Goal: Task Accomplishment & Management: Use online tool/utility

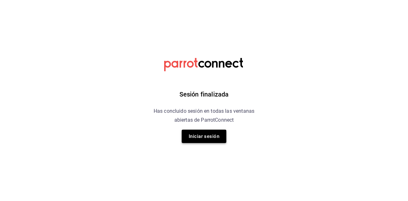
click at [204, 137] on button "Iniciar sesión" at bounding box center [204, 136] width 45 height 13
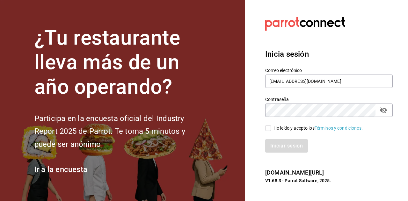
click at [269, 127] on input "He leído y acepto los Términos y condiciones." at bounding box center [268, 128] width 6 height 6
checkbox input "true"
click at [285, 144] on button "Iniciar sesión" at bounding box center [286, 145] width 43 height 13
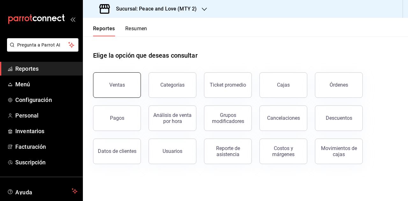
click at [113, 84] on div "Ventas" at bounding box center [117, 85] width 16 height 6
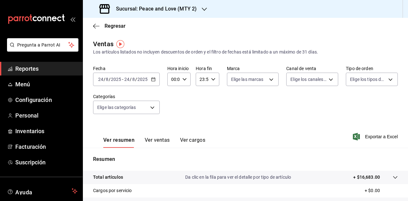
click at [113, 84] on div "[DATE] [DATE] - [DATE] [DATE]" at bounding box center [126, 79] width 67 height 13
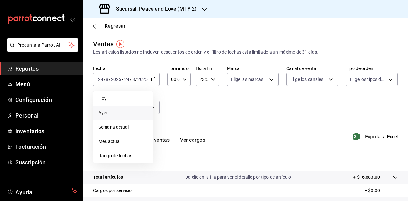
click at [108, 114] on span "Ayer" at bounding box center [122, 113] width 49 height 7
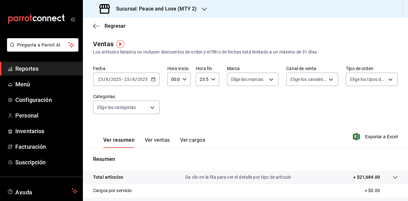
click at [197, 5] on div "Sucursal: Peace and Love (MTY 2)" at bounding box center [148, 9] width 121 height 18
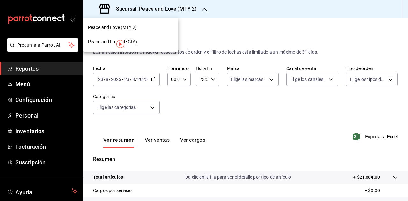
click at [147, 42] on div "Peace and Love (REGIA)" at bounding box center [130, 42] width 85 height 7
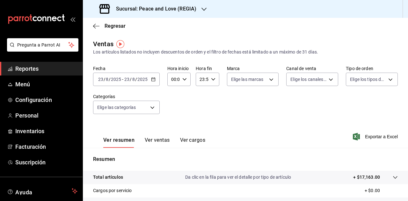
click at [138, 79] on input "2025" at bounding box center [142, 79] width 11 height 5
